Goal: Go to known website: Go to known website

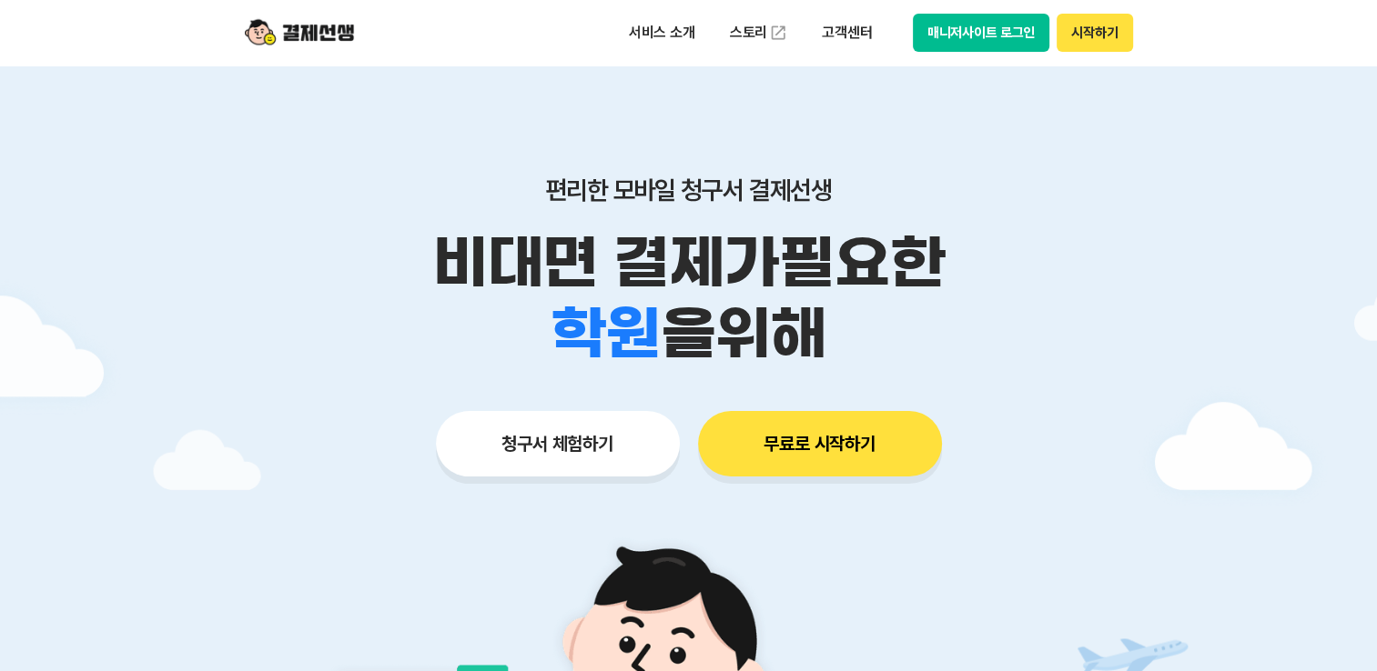
click at [958, 28] on button "매니저사이트 로그인" at bounding box center [981, 33] width 137 height 38
click at [953, 15] on button "매니저사이트 로그인" at bounding box center [981, 33] width 137 height 38
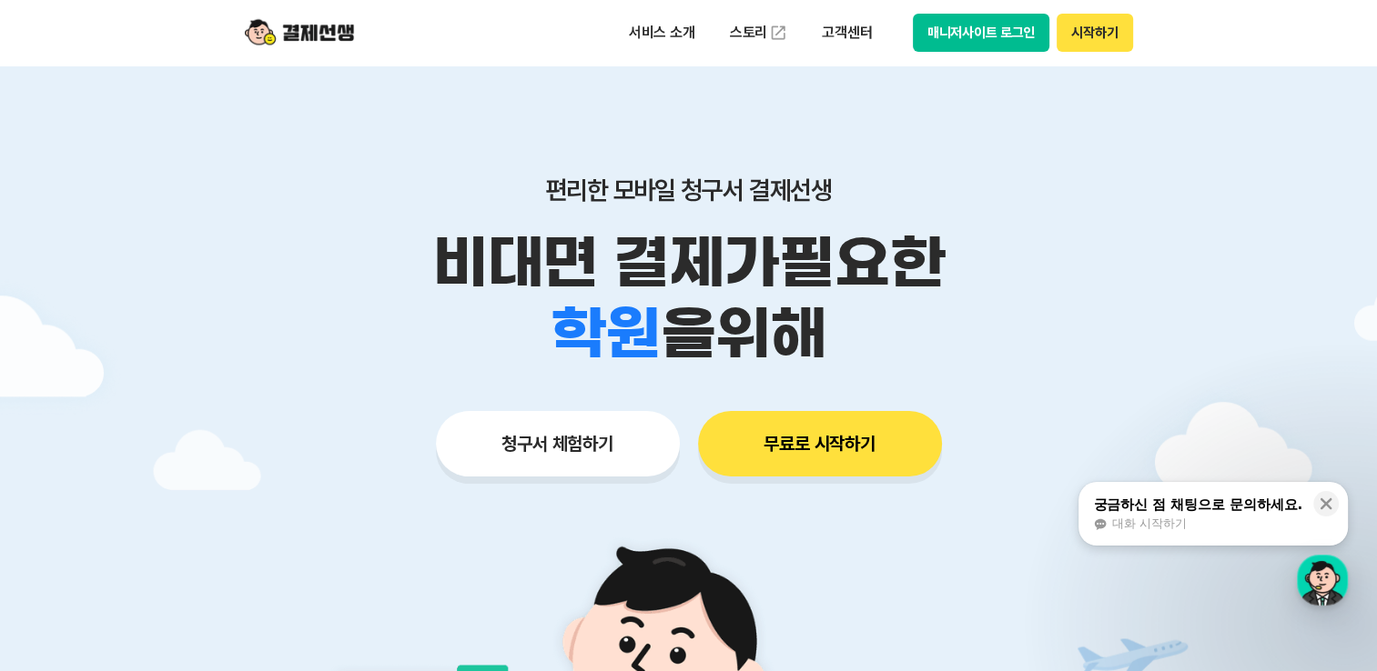
click at [958, 35] on button "매니저사이트 로그인" at bounding box center [981, 33] width 137 height 38
